Goal: Task Accomplishment & Management: Complete application form

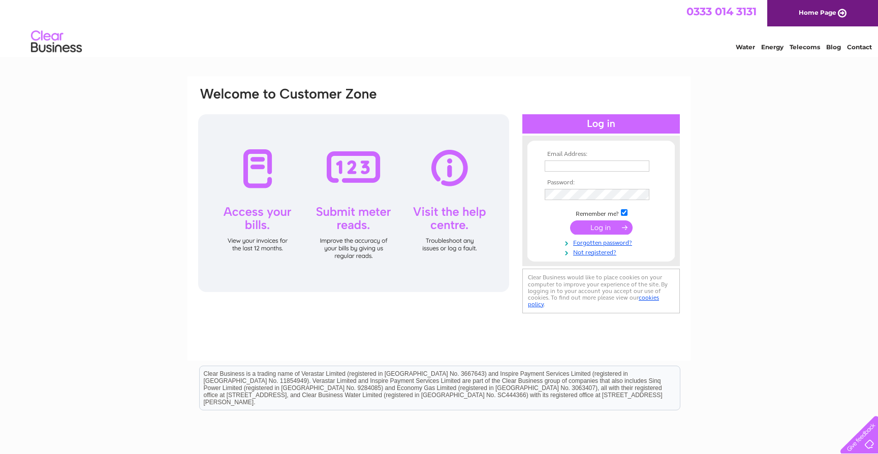
click at [569, 154] on th "Email Address:" at bounding box center [601, 154] width 118 height 7
click at [569, 161] on input "text" at bounding box center [598, 167] width 106 height 12
type input "ryanmendham@live.co.uk"
click at [570, 222] on input "submit" at bounding box center [601, 229] width 62 height 14
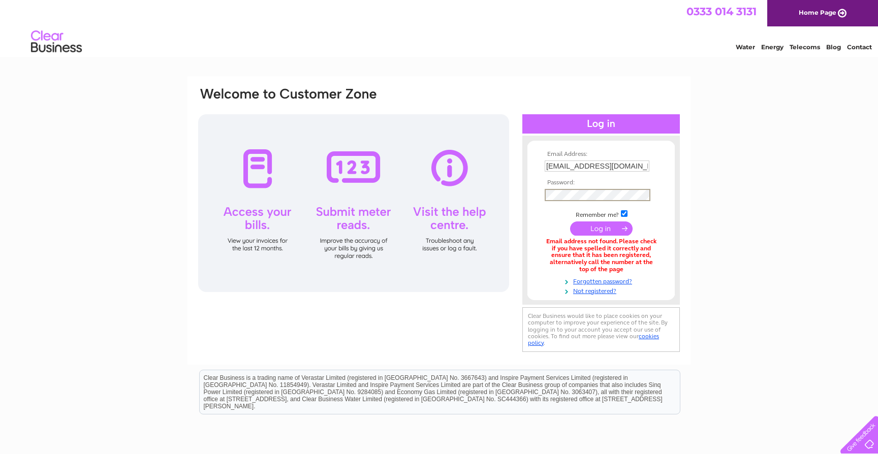
click at [570, 222] on input "submit" at bounding box center [601, 229] width 62 height 14
click at [647, 82] on div "Email Address: ryanmendham@live.co.uk Password:" at bounding box center [438, 220] width 503 height 288
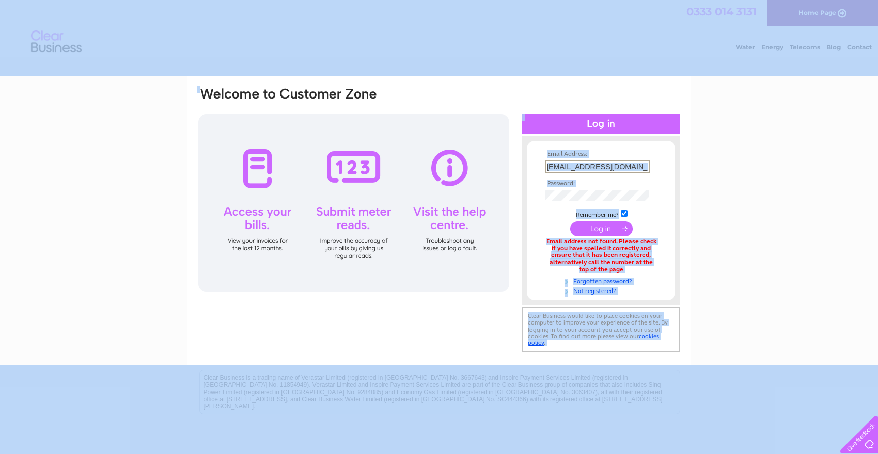
click at [585, 165] on input "[EMAIL_ADDRESS][DOMAIN_NAME]" at bounding box center [598, 167] width 106 height 12
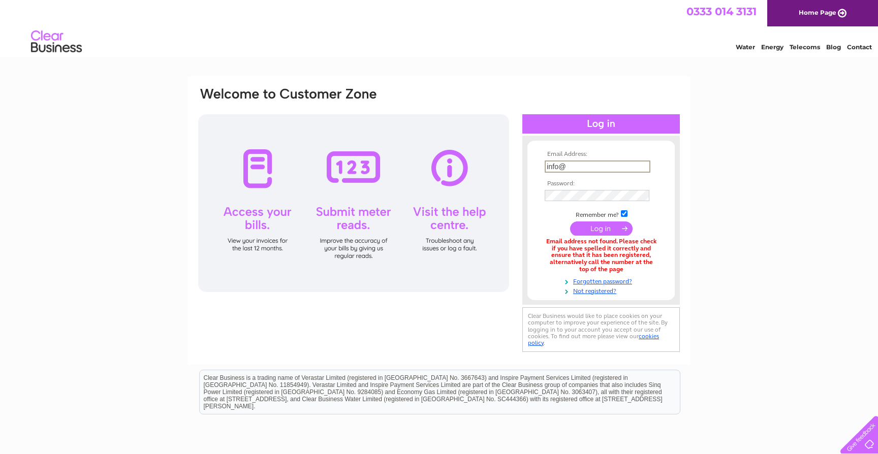
type input "info@blazecompetitions.co.uk"
click at [570, 222] on input "submit" at bounding box center [601, 229] width 62 height 14
click at [614, 202] on td at bounding box center [601, 194] width 118 height 17
click at [570, 222] on input "submit" at bounding box center [601, 229] width 62 height 14
click at [724, 276] on div "Email Address: [EMAIL_ADDRESS][DOMAIN_NAME] Password:" at bounding box center [439, 306] width 878 height 461
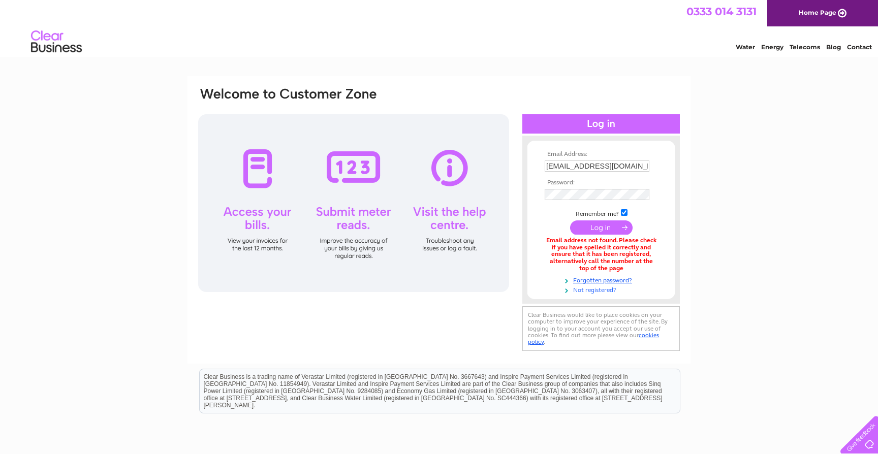
click at [597, 291] on link "Not registered?" at bounding box center [602, 290] width 115 height 10
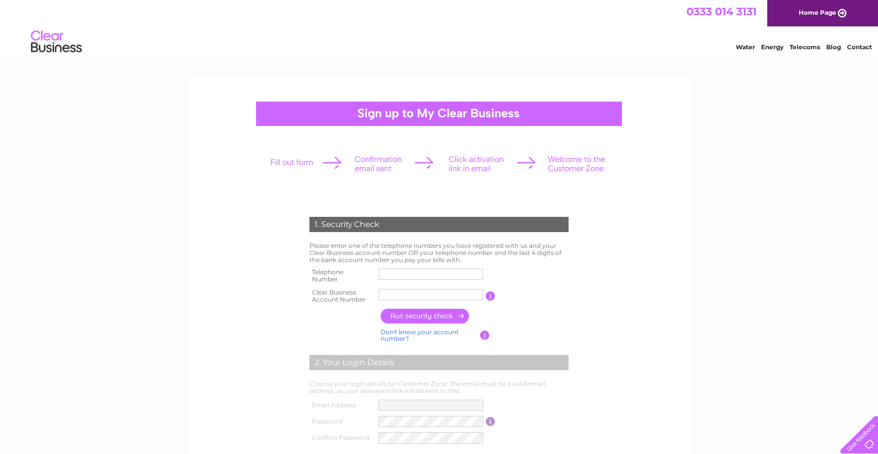
click at [393, 275] on input "text" at bounding box center [431, 274] width 105 height 11
type input "07889863961"
type input "Blaze Com"
drag, startPoint x: 433, startPoint y: 296, endPoint x: 310, endPoint y: 296, distance: 123.0
click at [311, 296] on tr "Clear Business Account Number Blaze Com You will find your account number on th…" at bounding box center [439, 296] width 264 height 20
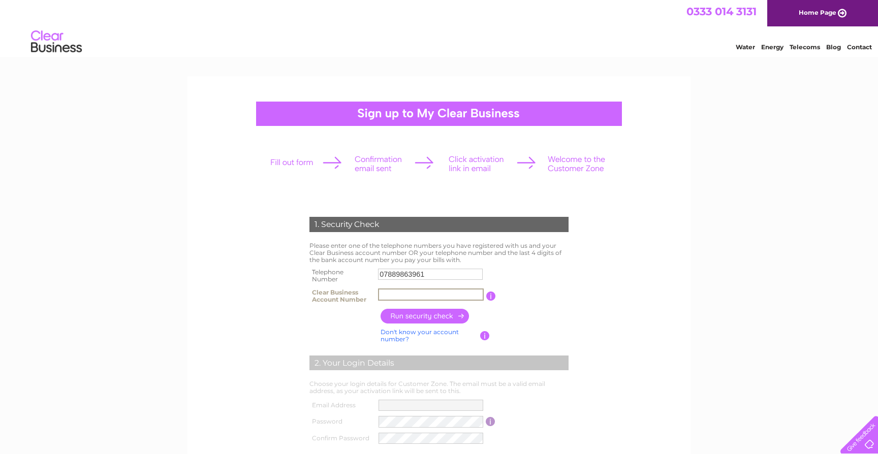
click at [436, 333] on link "Don't know your account number?" at bounding box center [420, 335] width 78 height 15
